Goal: Task Accomplishment & Management: Complete application form

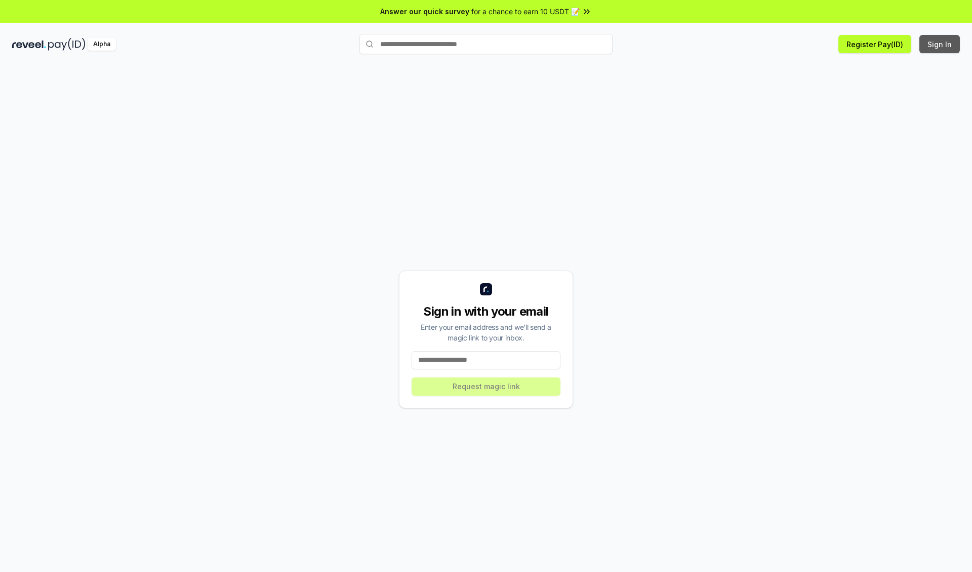
click at [940, 44] on button "Sign In" at bounding box center [939, 44] width 40 height 18
type input "**********"
click at [486, 386] on button "Request magic link" at bounding box center [486, 386] width 149 height 18
